Goal: Navigation & Orientation: Find specific page/section

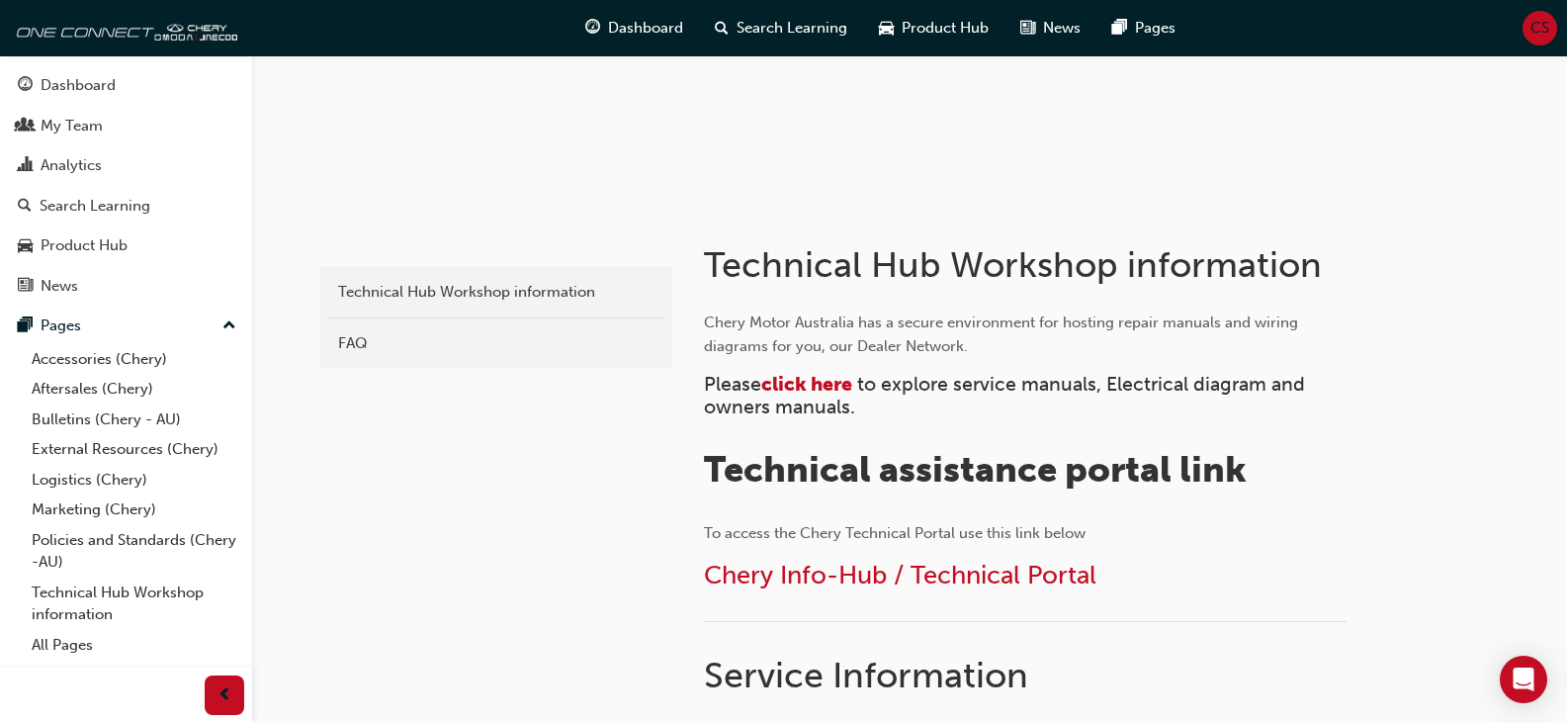
scroll to position [297, 0]
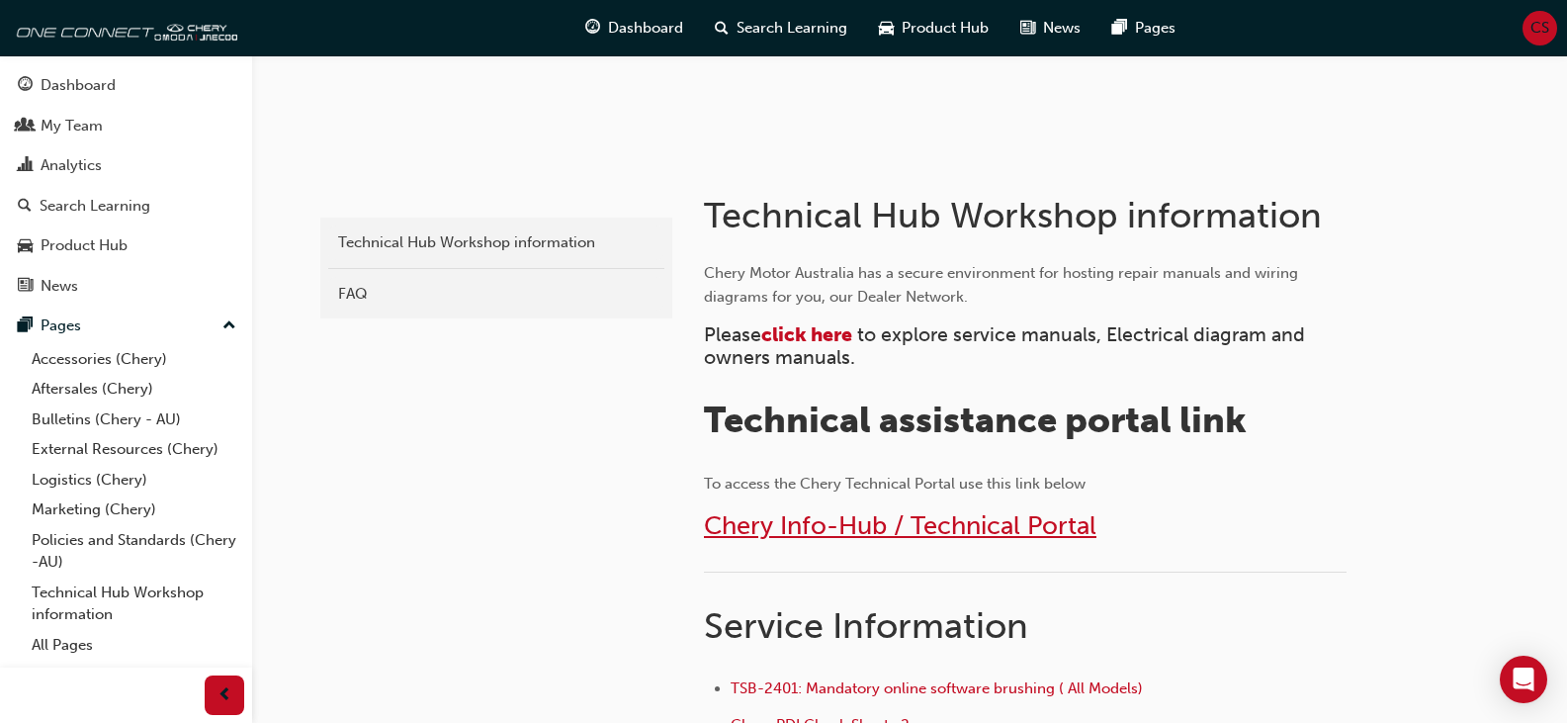
click at [792, 528] on span "Chery Info-Hub / Technical Portal" at bounding box center [900, 525] width 392 height 31
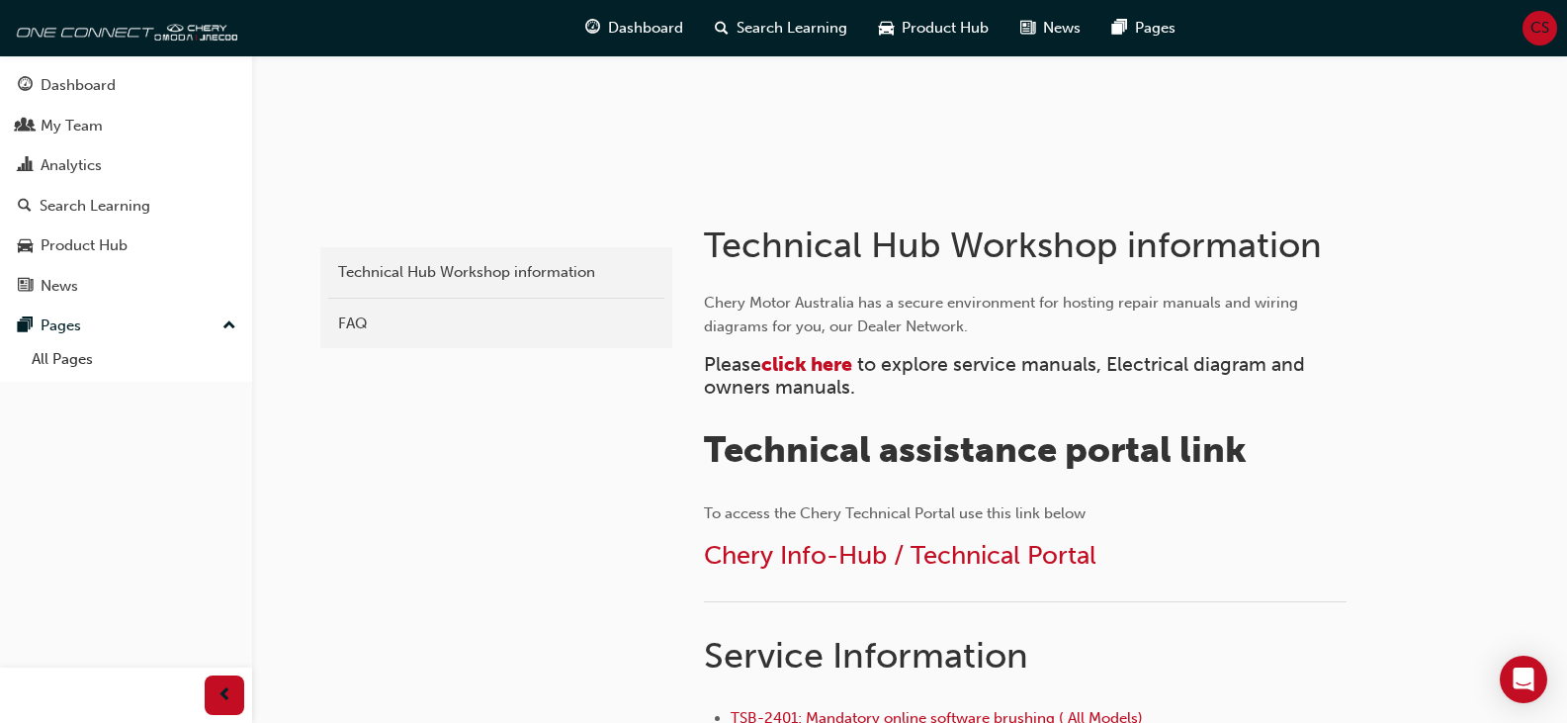
scroll to position [395, 0]
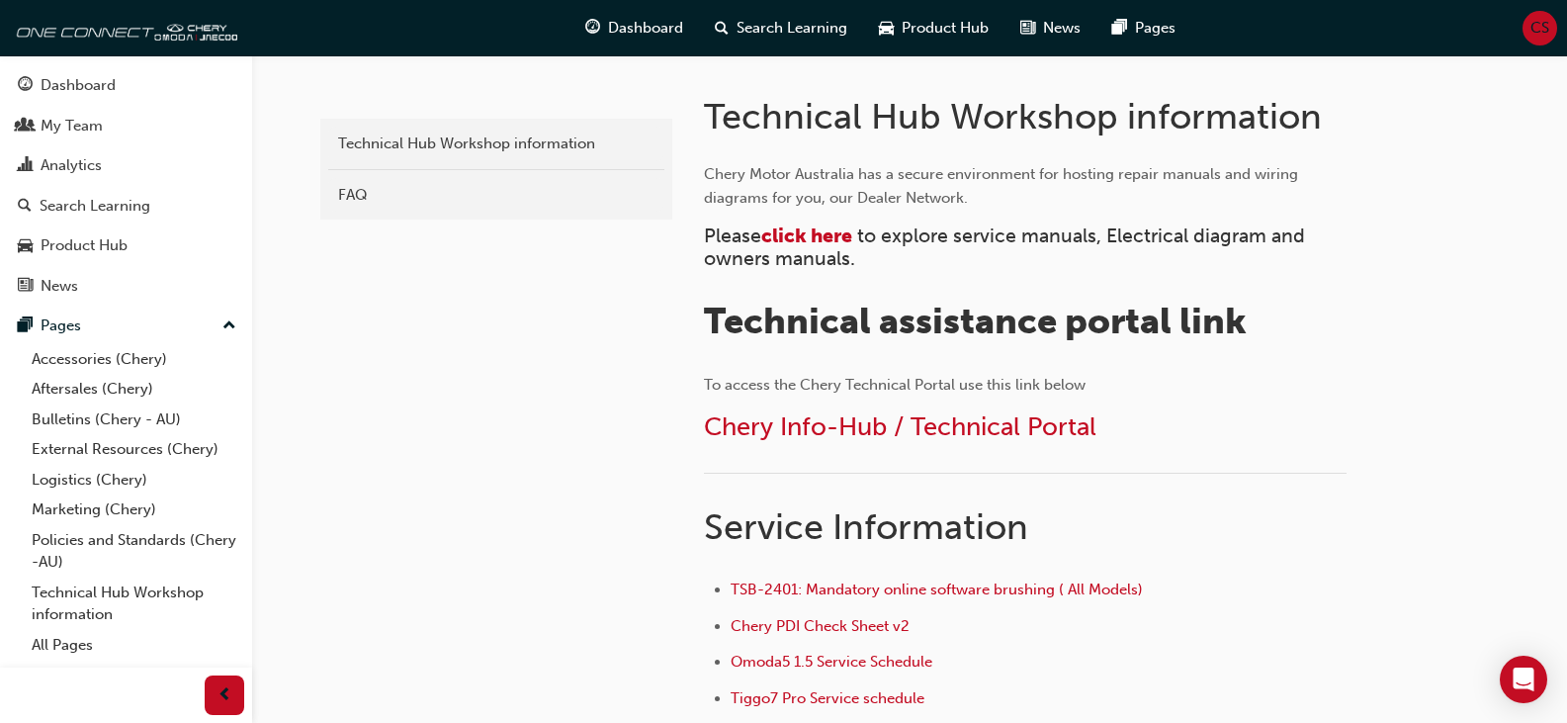
click at [824, 408] on div "Chery Motor Australia has a secure environment for hosting repair manuals and w…" at bounding box center [1025, 601] width 642 height 878
click at [824, 430] on span "Chery Info-Hub / Technical Portal" at bounding box center [900, 426] width 392 height 31
